Goal: Navigation & Orientation: Find specific page/section

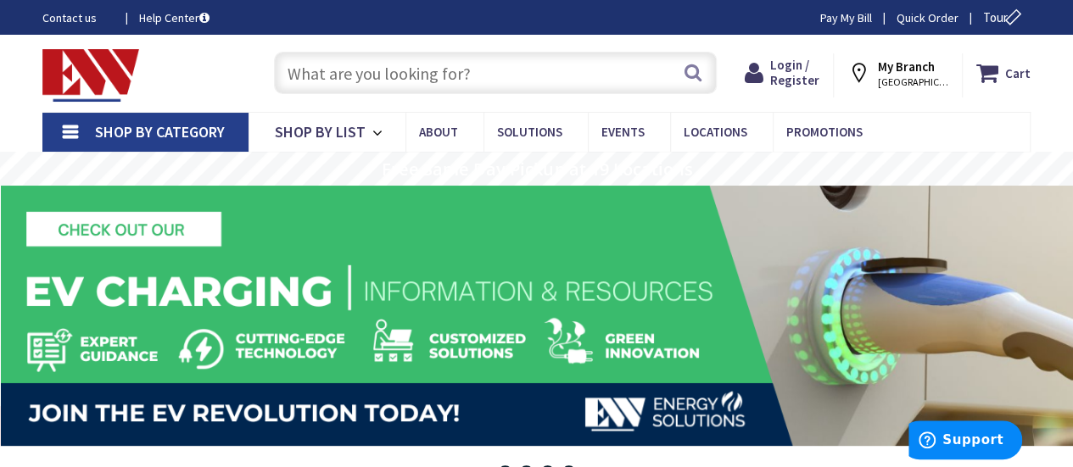
drag, startPoint x: 931, startPoint y: 71, endPoint x: 928, endPoint y: 82, distance: 11.5
click at [931, 72] on strong "My Branch" at bounding box center [906, 67] width 57 height 16
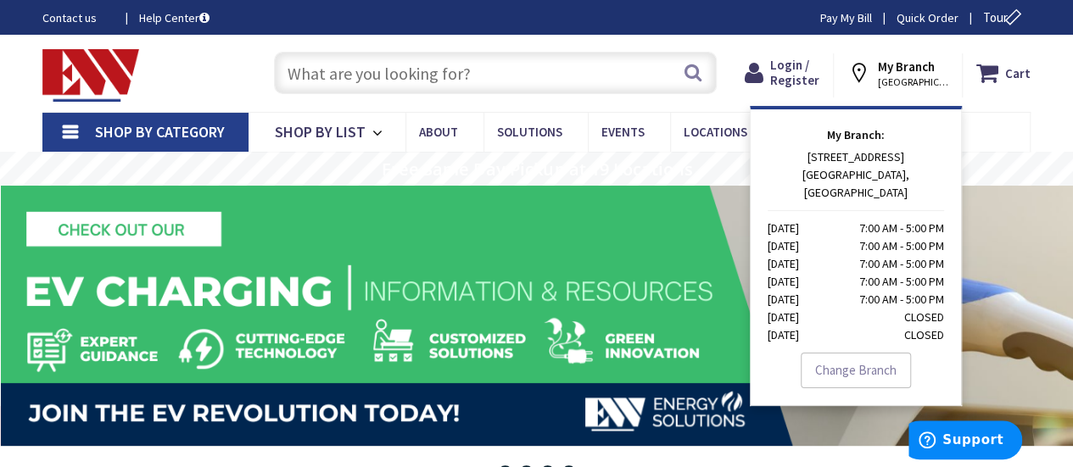
click at [854, 159] on p "192 WEST TOWN STREET NORWICH, CT Monday 7:00 AM - 5:00 PM Tuesday 7:00 AM - 5:0…" at bounding box center [856, 246] width 176 height 196
click at [874, 353] on link "Change Branch" at bounding box center [856, 371] width 110 height 36
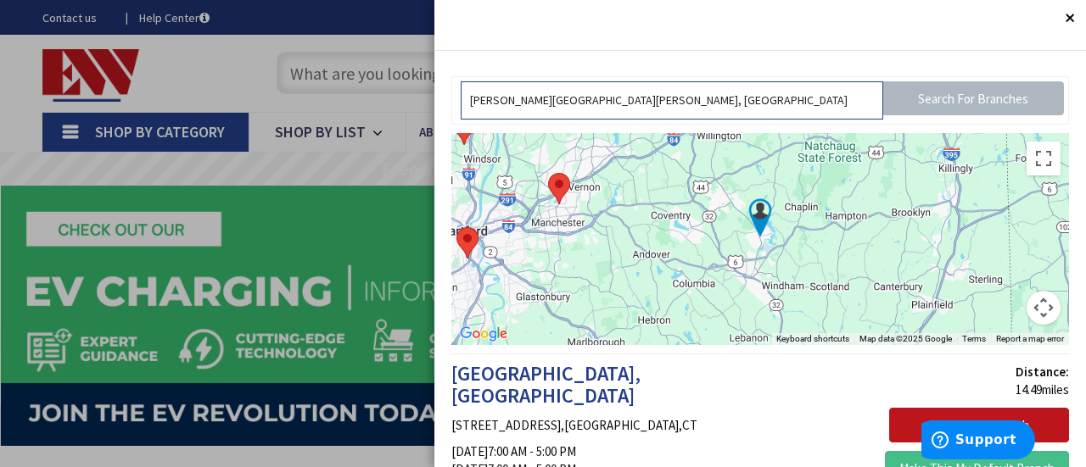
drag, startPoint x: 550, startPoint y: 126, endPoint x: 404, endPoint y: 109, distance: 146.9
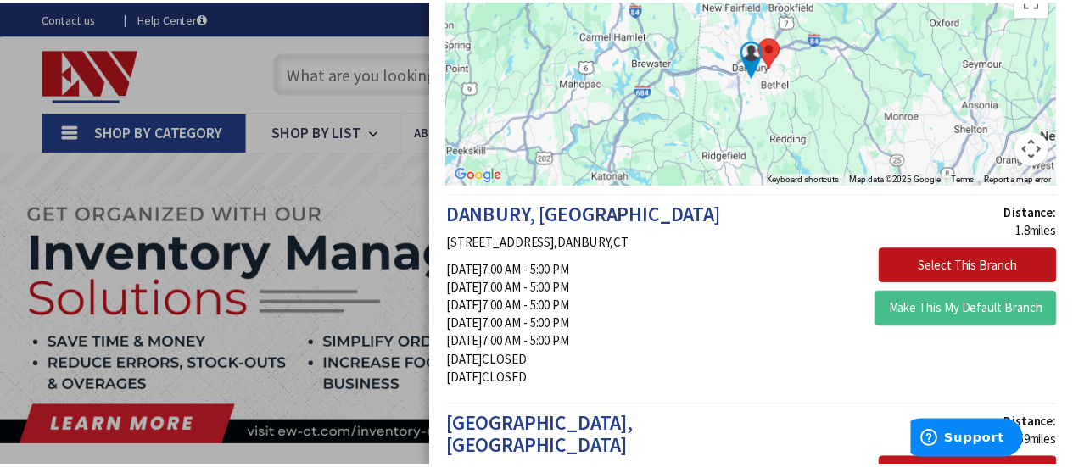
scroll to position [170, 0]
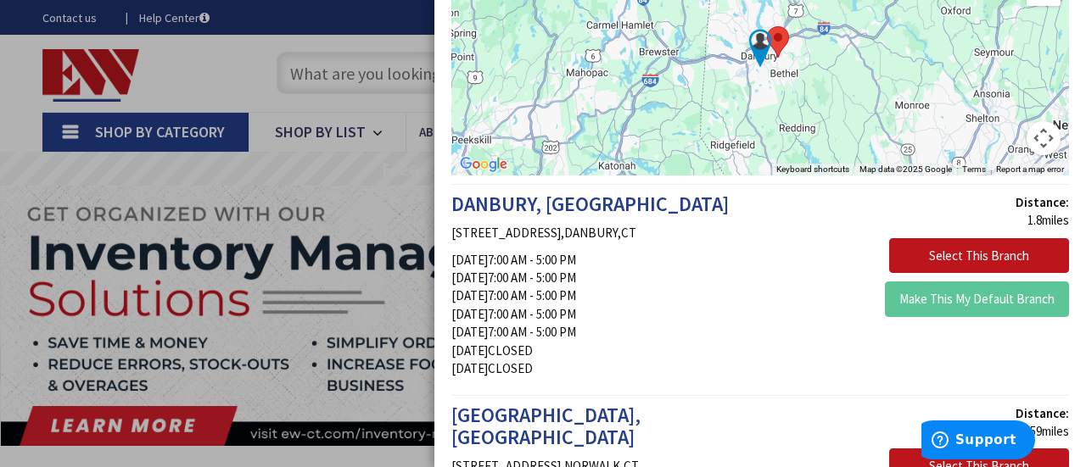
type input "06810"
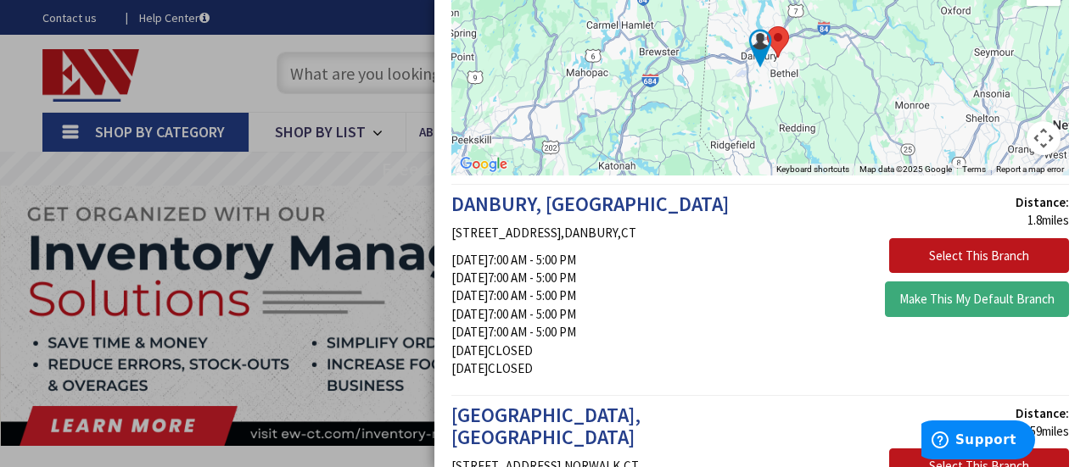
click at [956, 304] on button "Make This My Default Branch" at bounding box center [977, 300] width 184 height 36
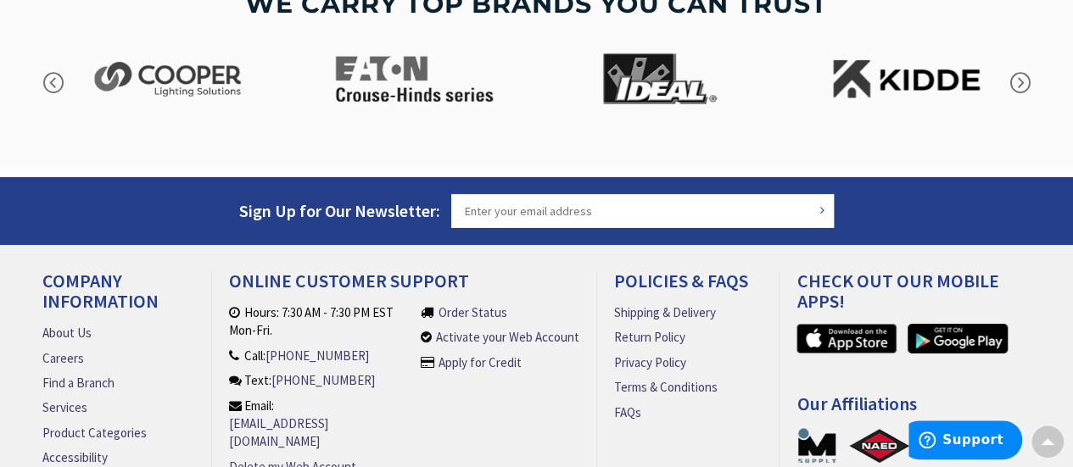
scroll to position [3029, 0]
